Goal: Information Seeking & Learning: Learn about a topic

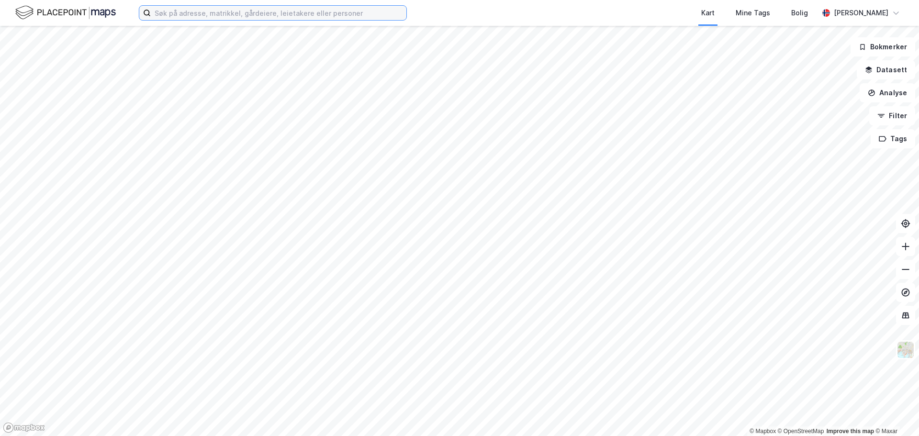
click at [208, 13] on input at bounding box center [279, 13] width 256 height 14
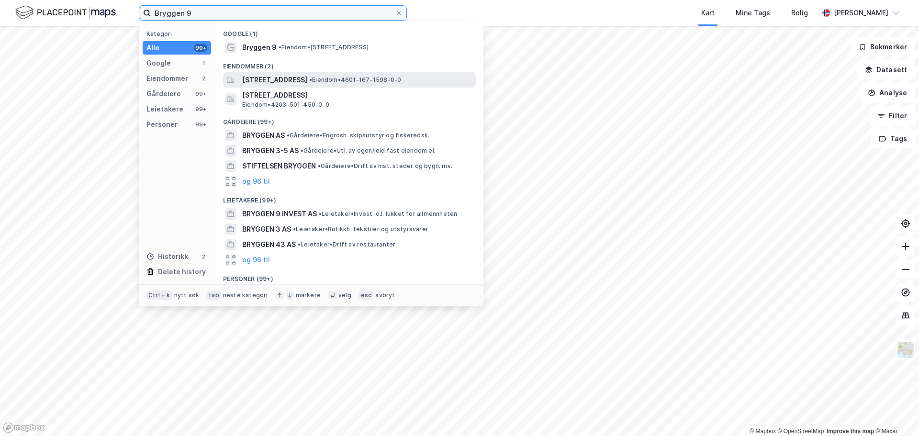
type input "Bryggen 9"
click at [287, 76] on span "[STREET_ADDRESS]" at bounding box center [274, 79] width 65 height 11
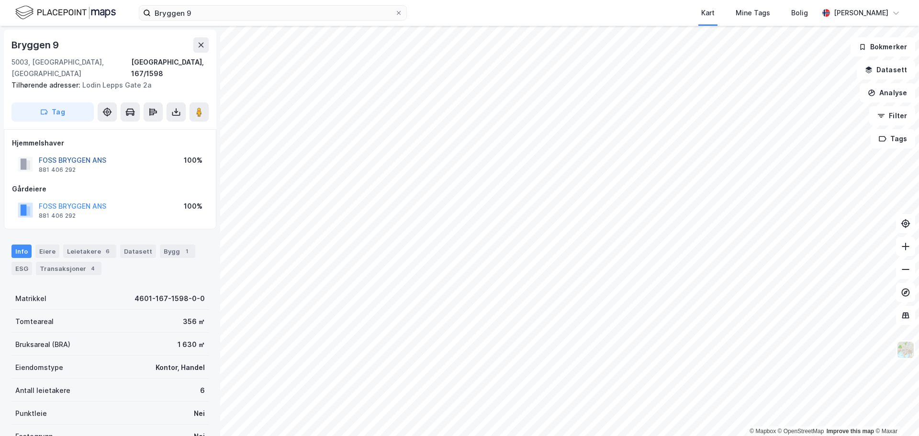
click at [0, 0] on button "FOSS BRYGGEN ANS" at bounding box center [0, 0] width 0 height 0
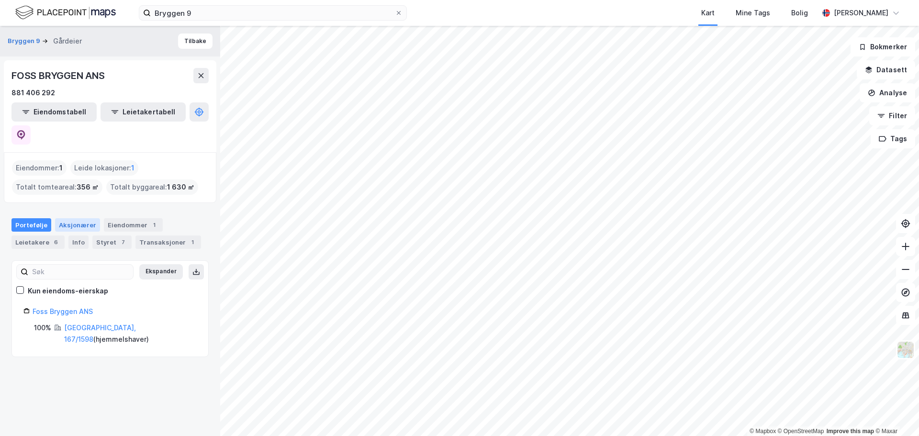
click at [82, 218] on div "Aksjonærer" at bounding box center [77, 224] width 45 height 13
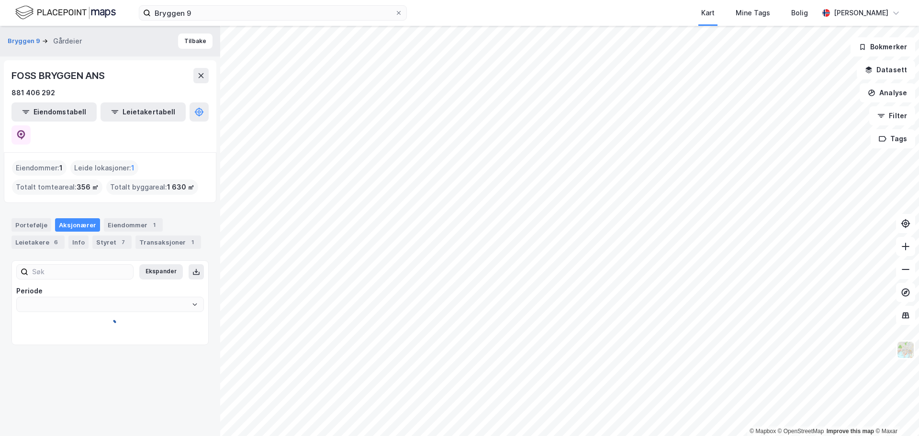
type input "Siste"
click at [33, 218] on div "Portefølje" at bounding box center [31, 224] width 40 height 13
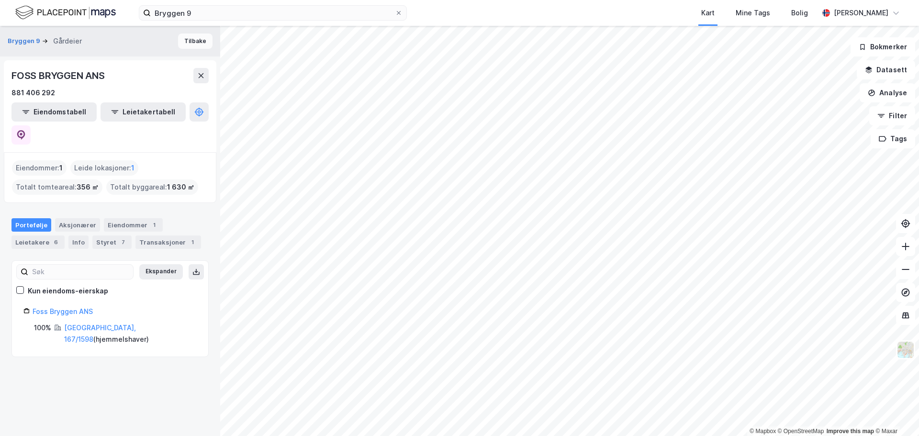
click at [187, 40] on button "Tilbake" at bounding box center [195, 41] width 34 height 15
